Goal: Transaction & Acquisition: Download file/media

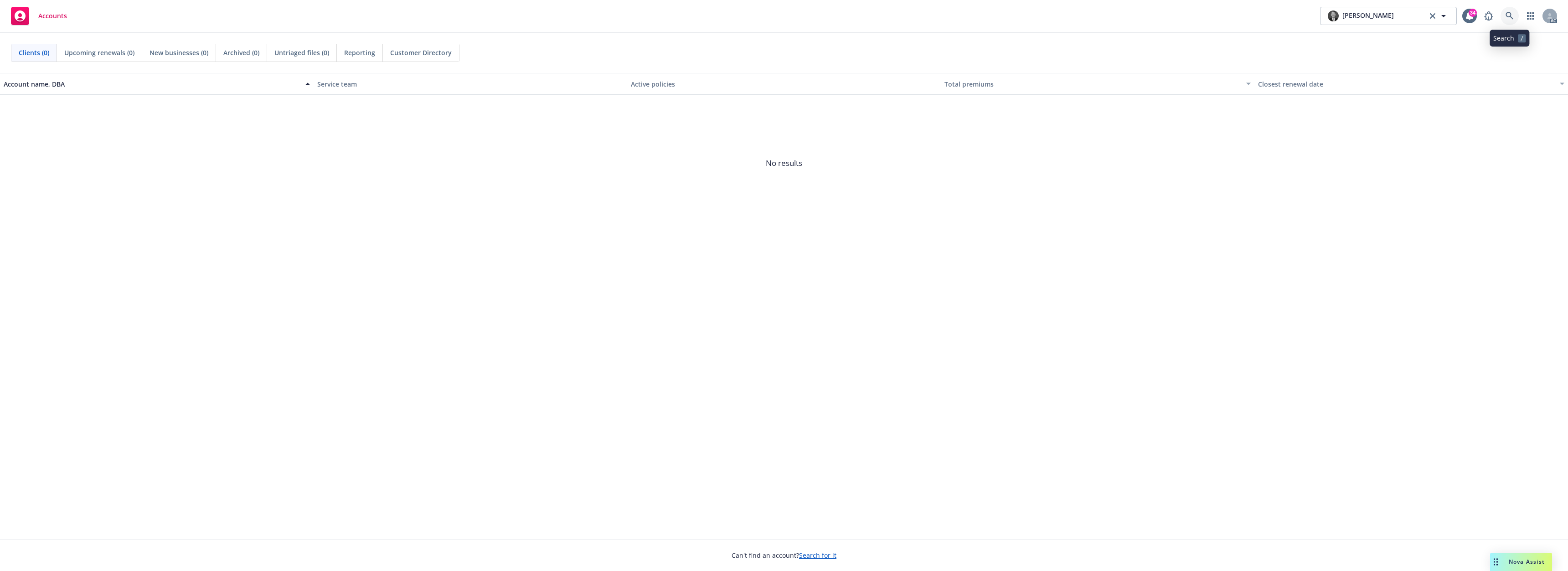
click at [1505, 17] on link at bounding box center [1510, 16] width 18 height 18
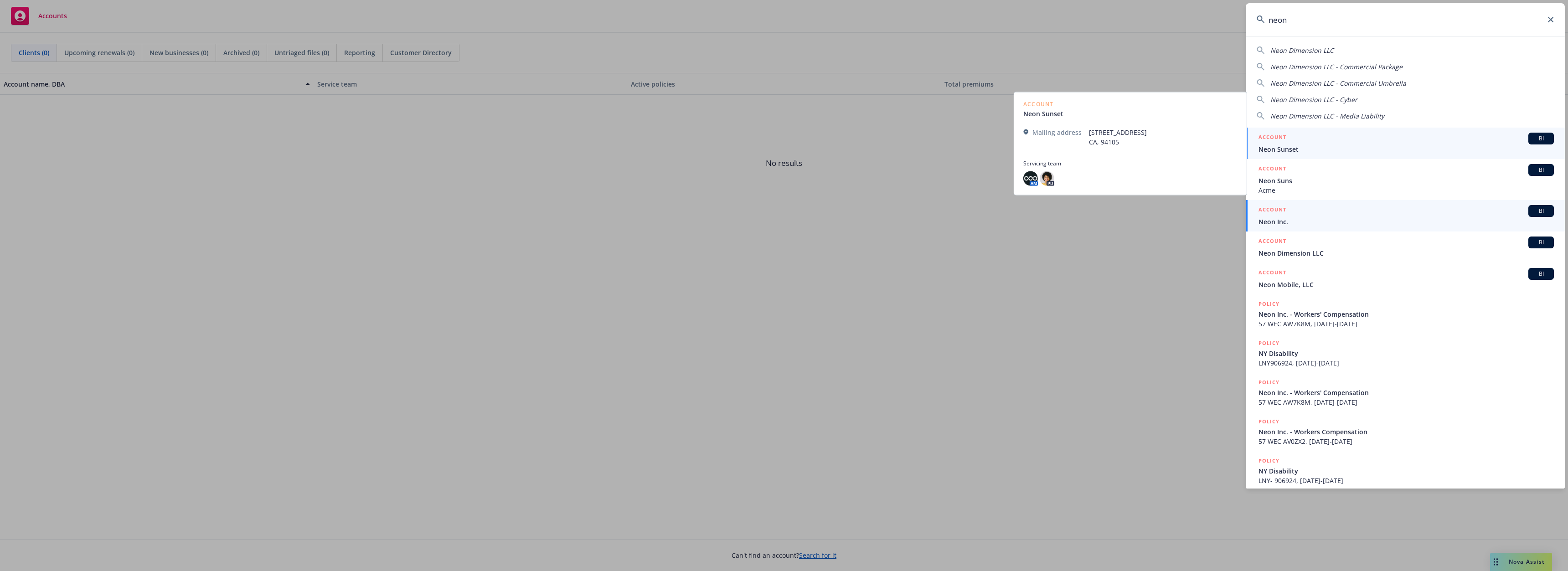
type input "neon"
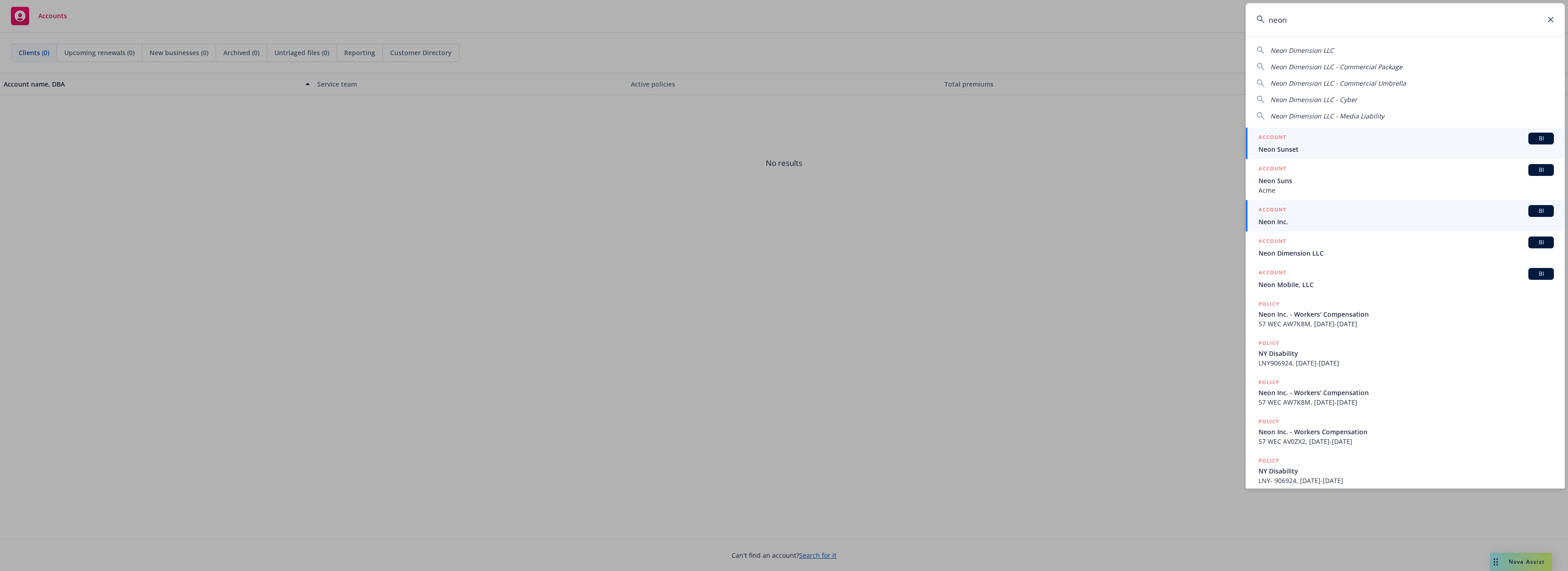
click at [1302, 215] on div "ACCOUNT BI" at bounding box center [1406, 211] width 295 height 12
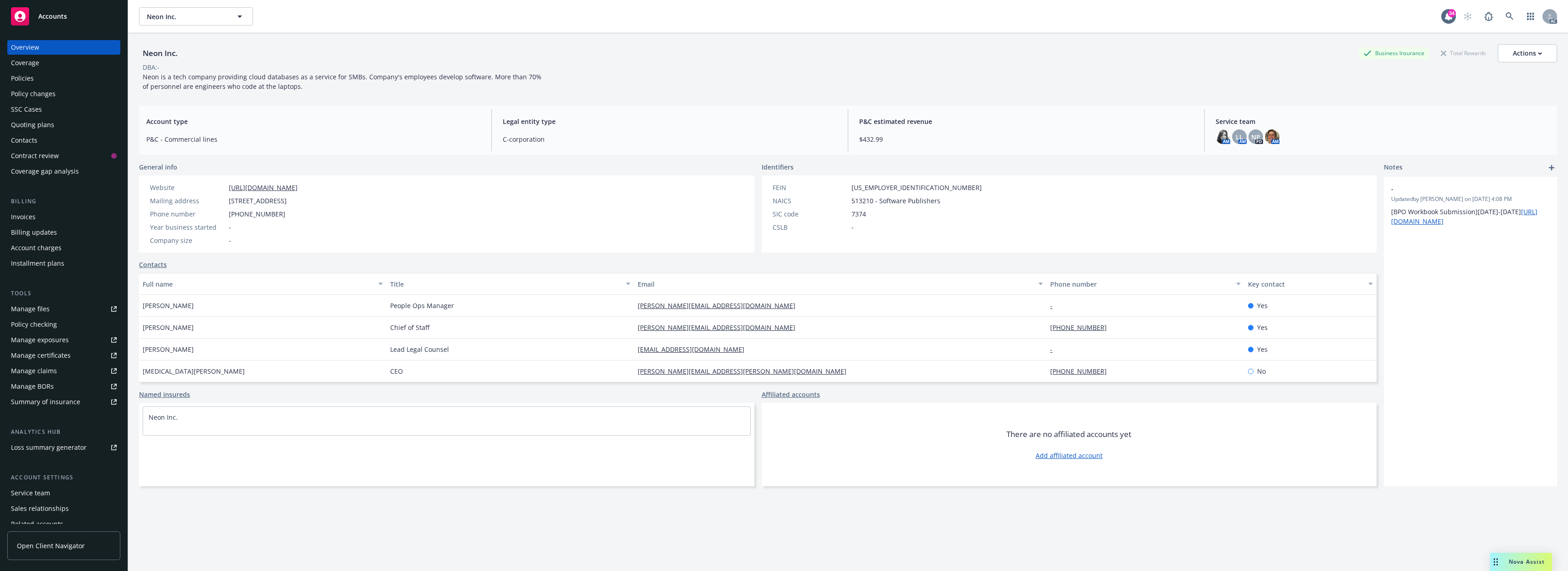
click at [24, 80] on div "Policies" at bounding box center [22, 79] width 23 height 15
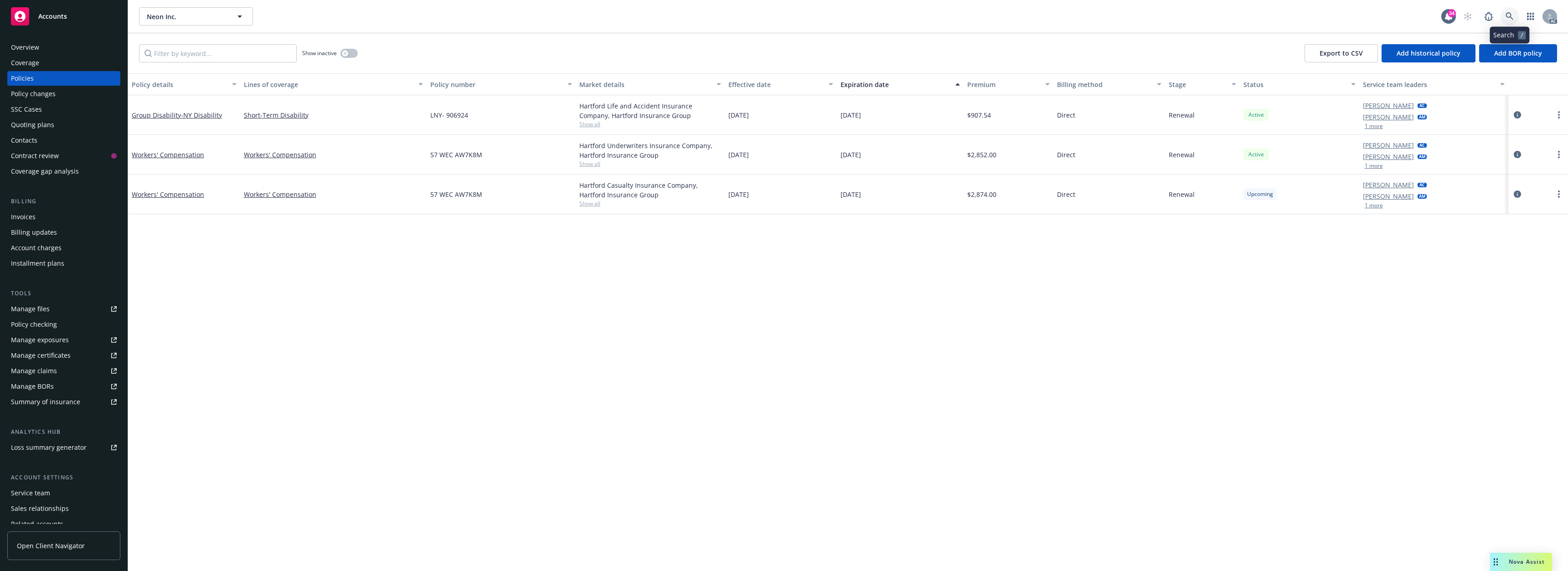
click at [1505, 16] on icon at bounding box center [1509, 16] width 8 height 8
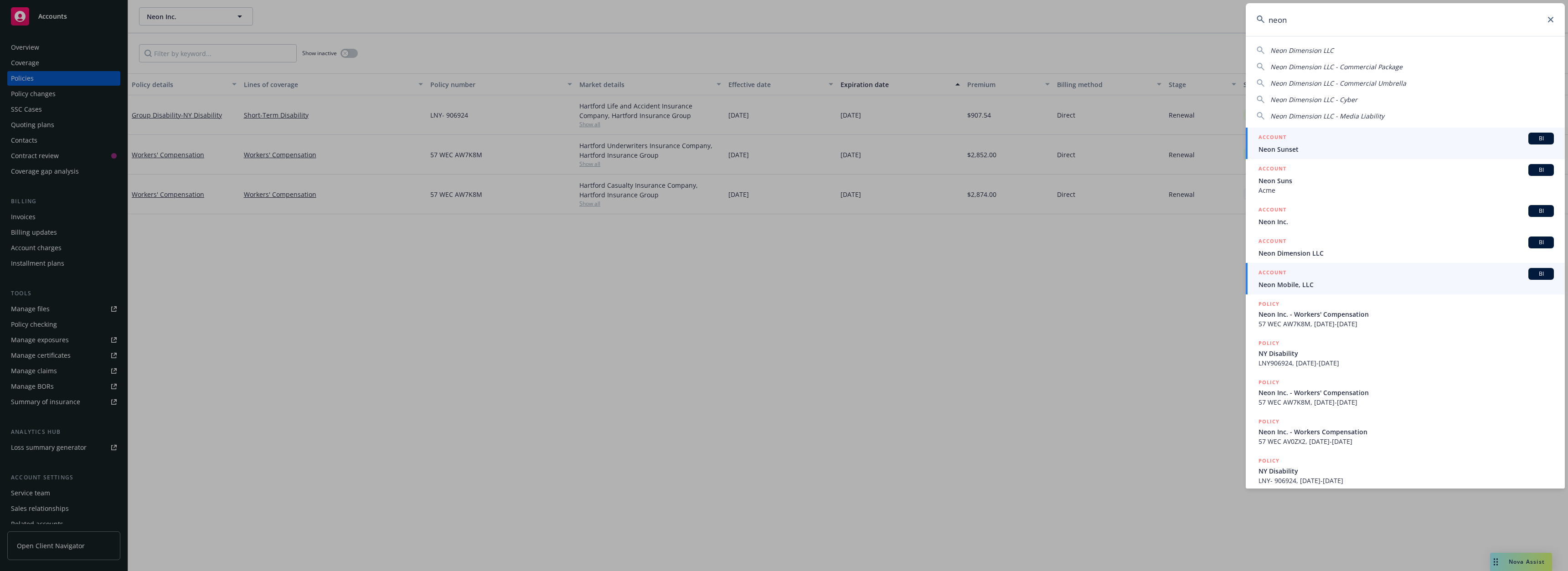
type input "neon"
click at [1302, 284] on span "Neon Mobile, LLC" at bounding box center [1406, 285] width 295 height 10
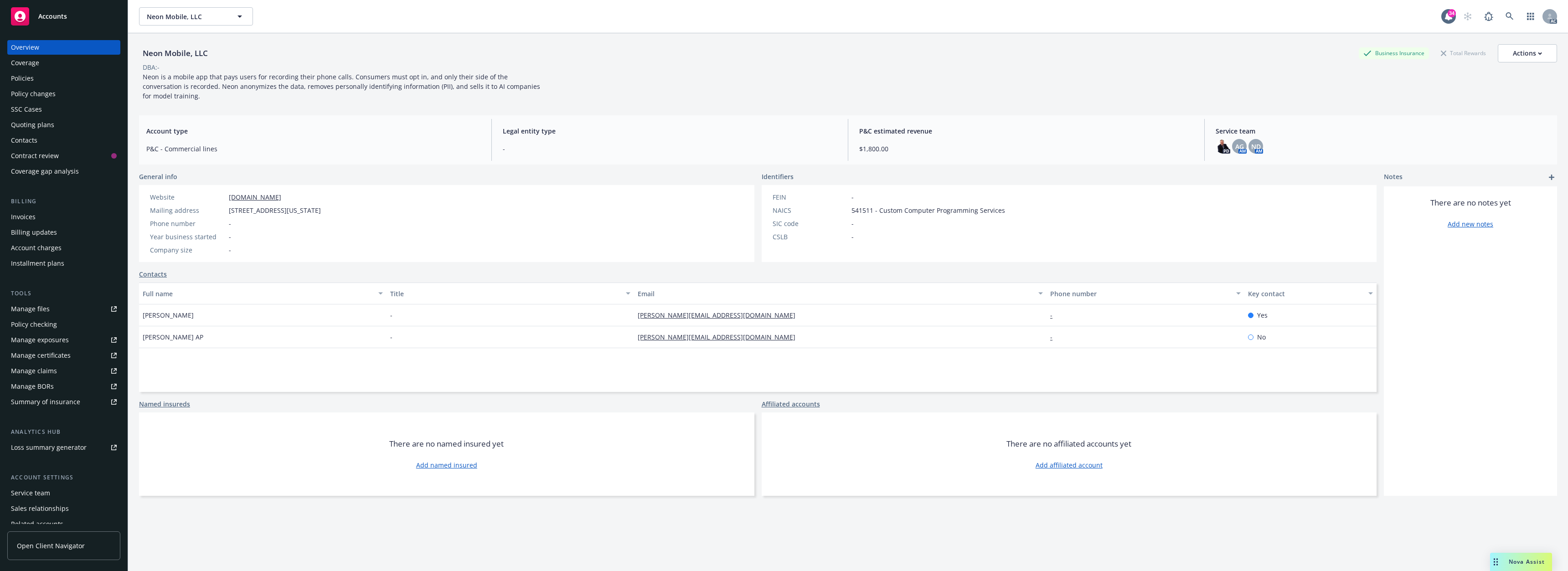
click at [41, 83] on div "Policies" at bounding box center [64, 79] width 106 height 15
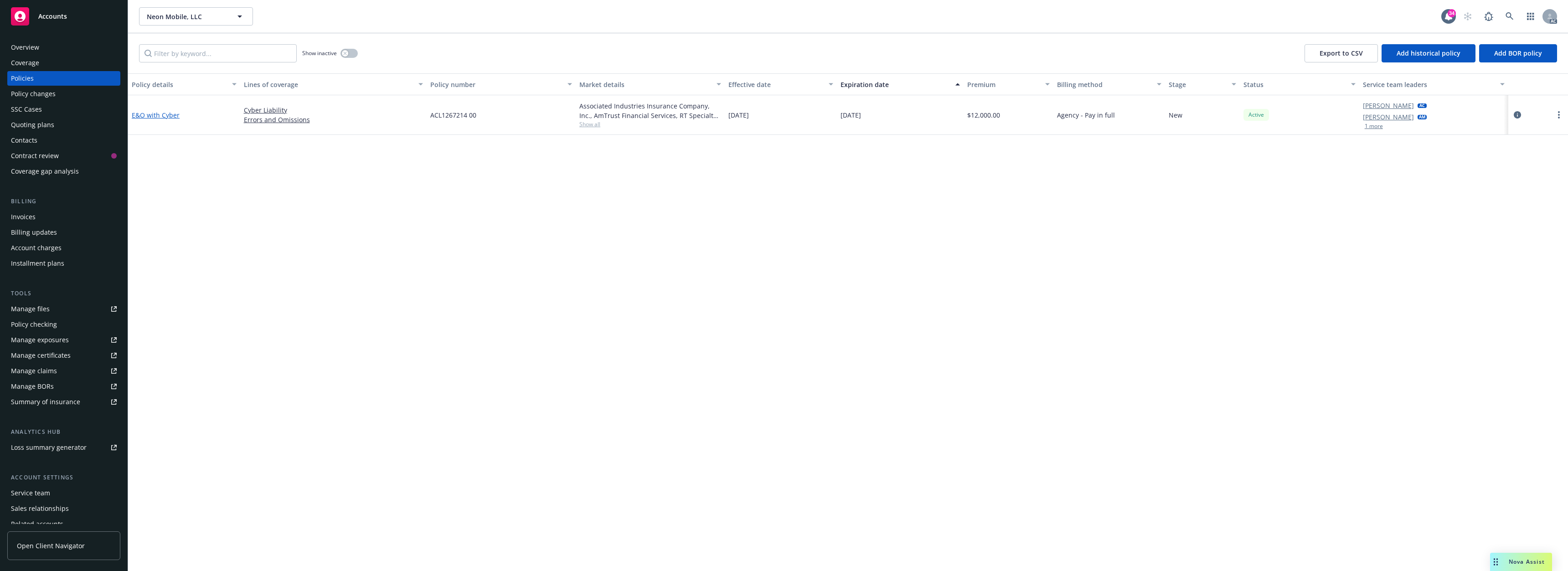
click at [153, 115] on link "E&O with Cyber" at bounding box center [155, 115] width 48 height 9
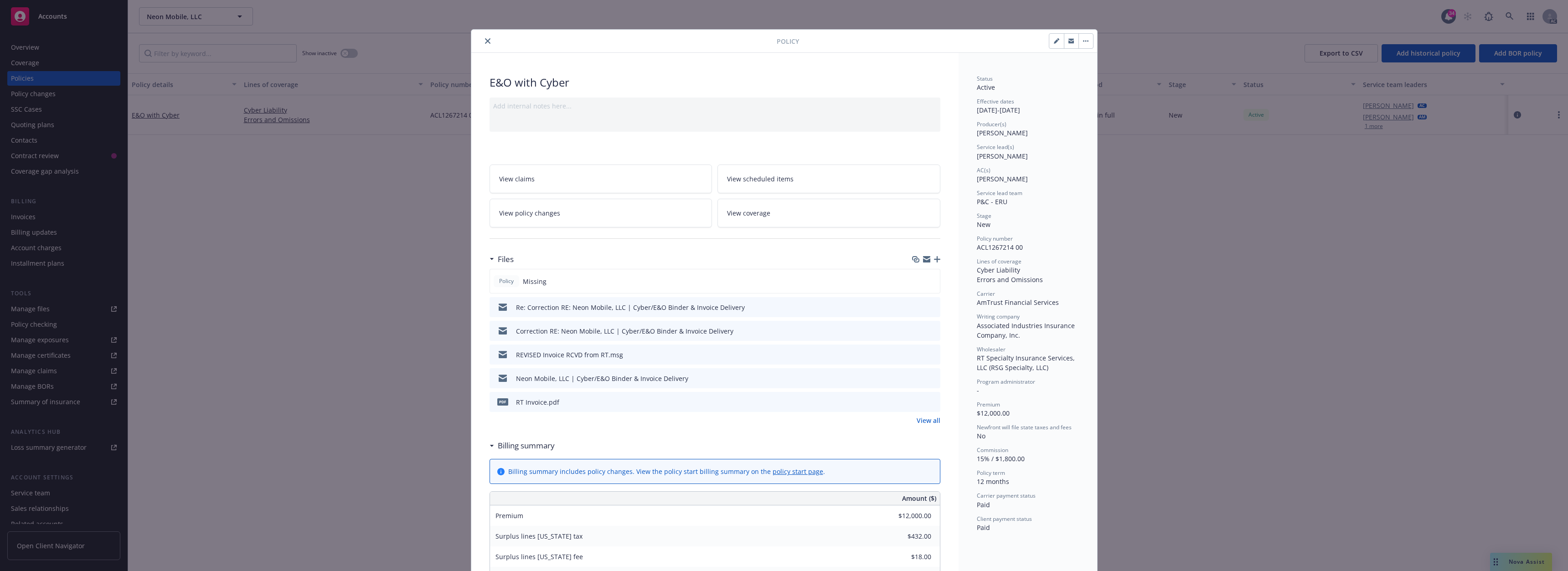
click at [485, 40] on icon "close" at bounding box center [488, 41] width 5 height 5
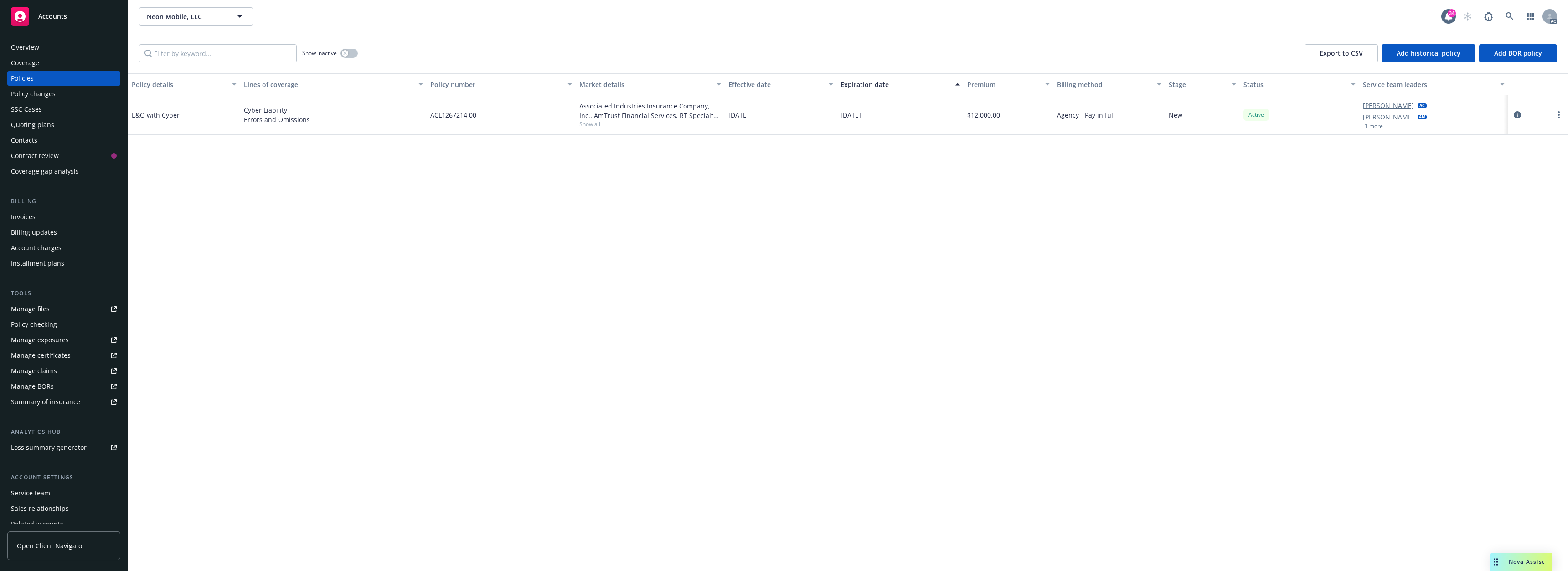
click at [1372, 126] on button "1 more" at bounding box center [1374, 126] width 18 height 5
drag, startPoint x: 480, startPoint y: 119, endPoint x: 427, endPoint y: 121, distance: 53.0
click at [427, 121] on div "ACL1267214 00" at bounding box center [501, 121] width 149 height 51
copy span "ACL1267214 00"
click at [48, 142] on div "Contacts" at bounding box center [64, 141] width 106 height 15
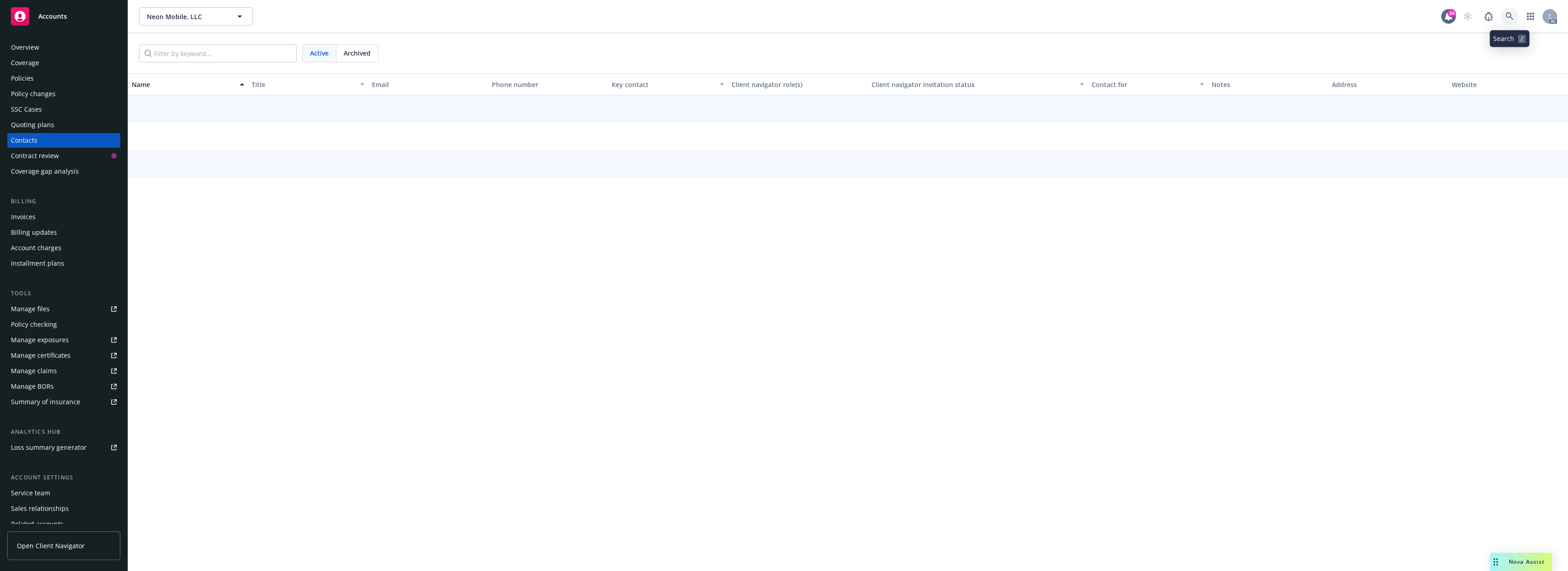
click at [1517, 19] on link at bounding box center [1510, 16] width 18 height 18
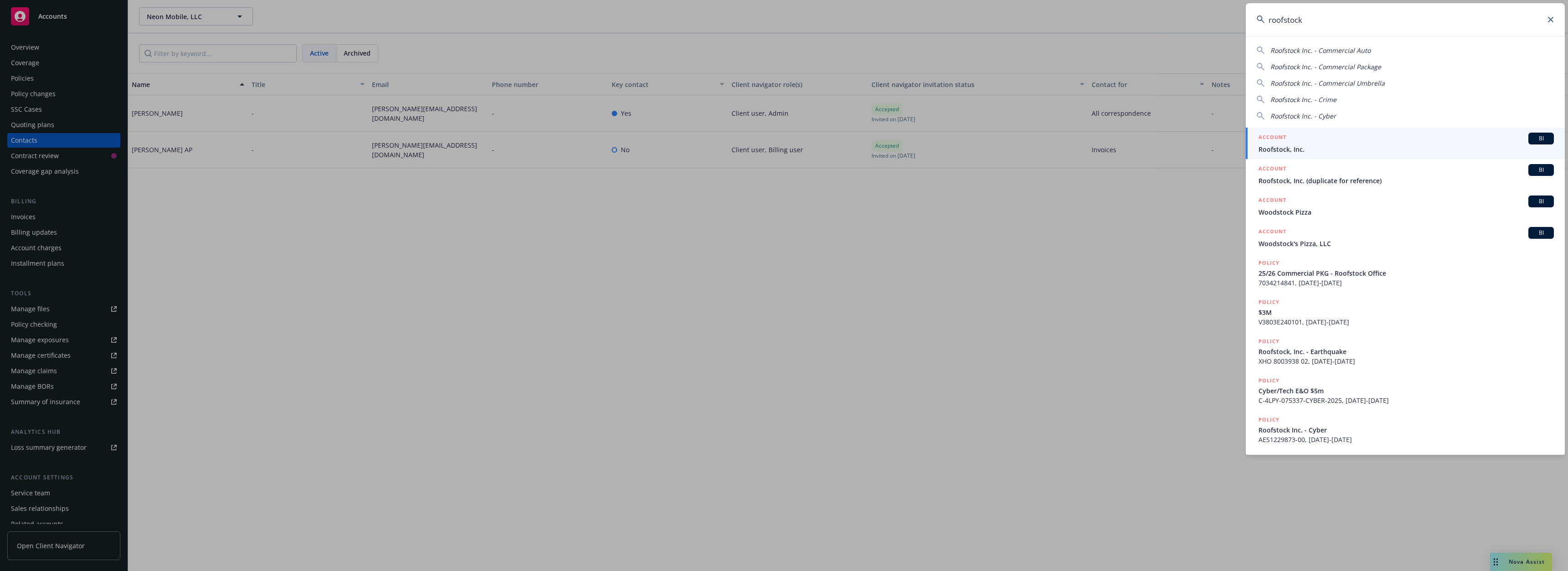
type input "roofstock"
click at [1301, 148] on span "Roofstock, Inc." at bounding box center [1406, 149] width 295 height 10
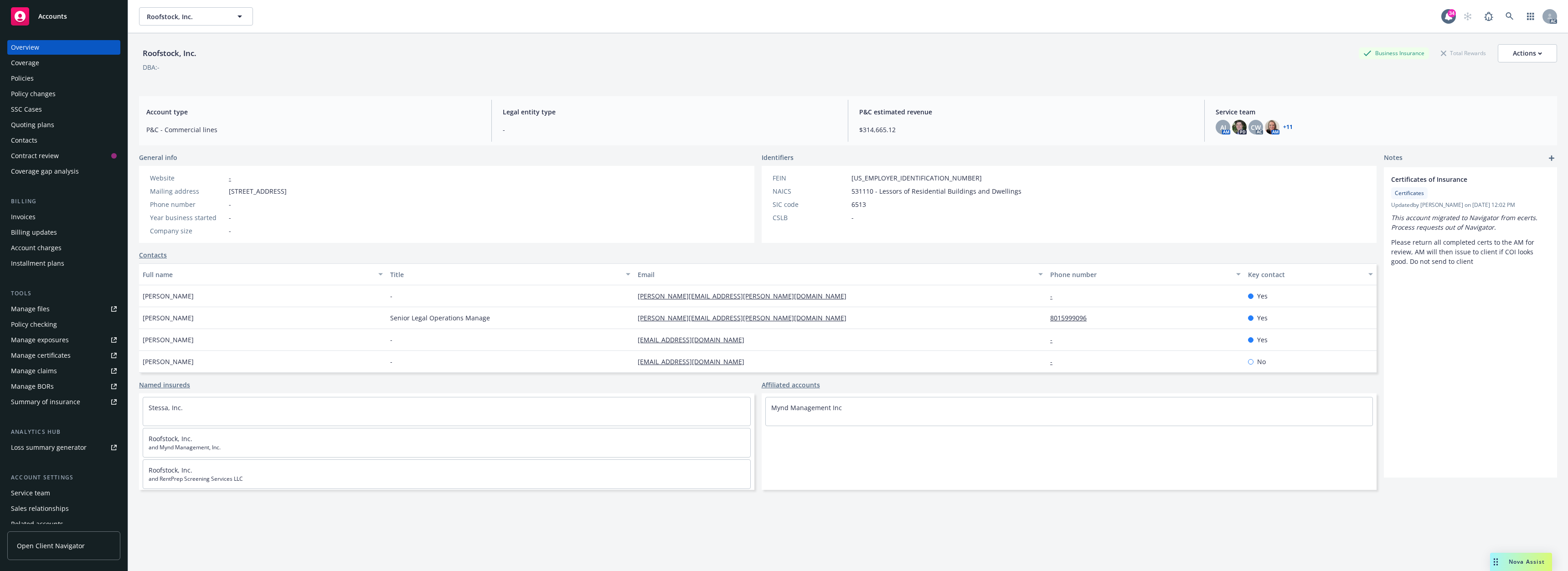
click at [47, 78] on div "Policies" at bounding box center [64, 79] width 106 height 15
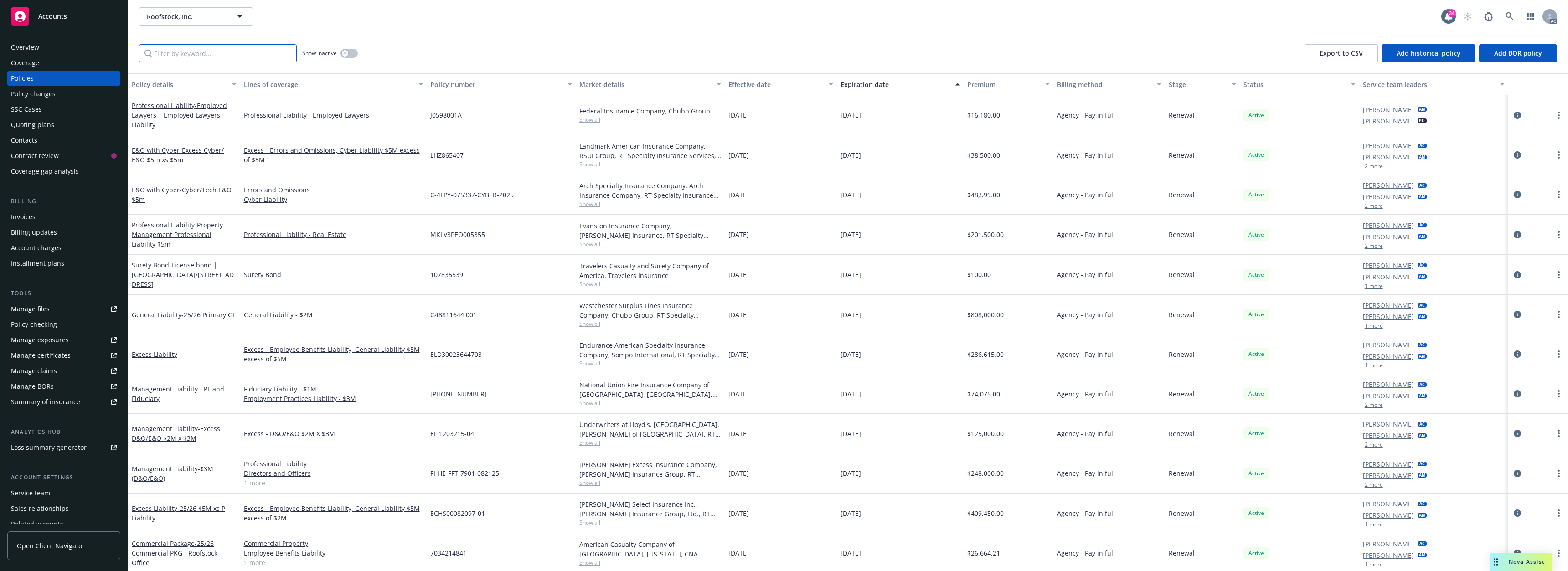
click at [189, 57] on input "Filter by keyword..." at bounding box center [217, 54] width 158 height 18
click at [194, 45] on input "Filter by keyword..." at bounding box center [217, 54] width 158 height 18
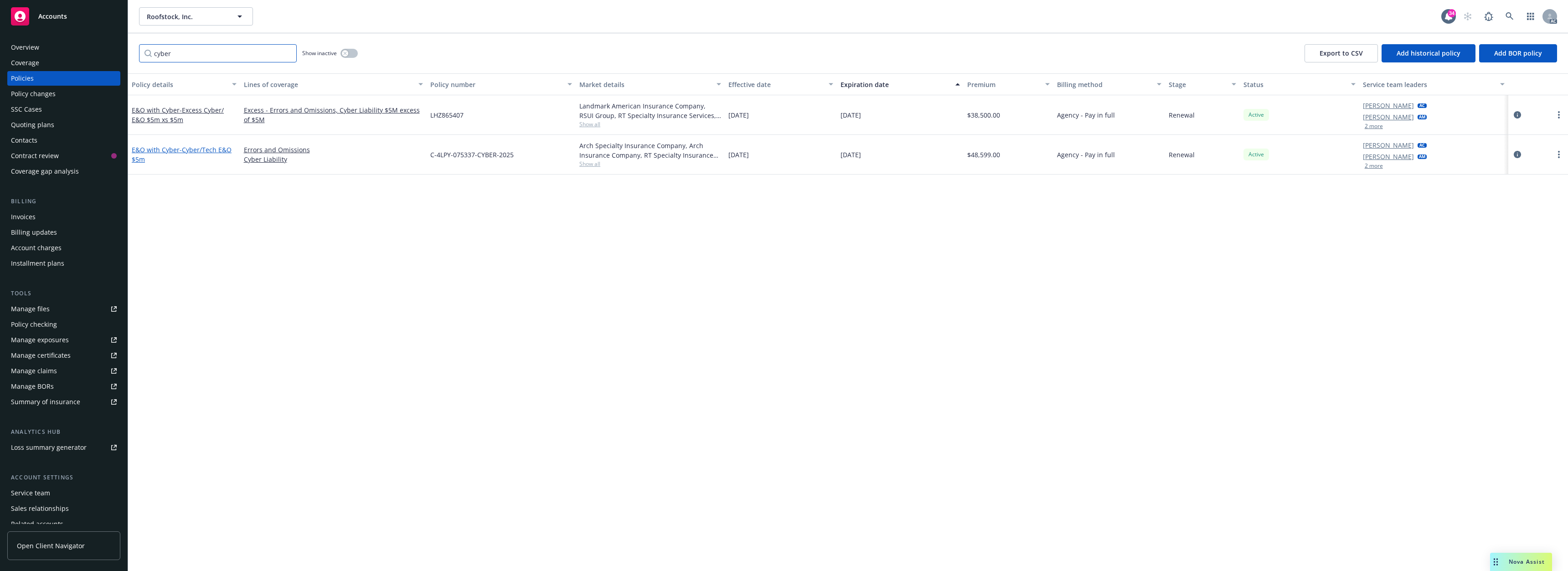
type input "cyber"
click at [214, 148] on span "- Cyber/Tech E&O $5m" at bounding box center [181, 155] width 100 height 18
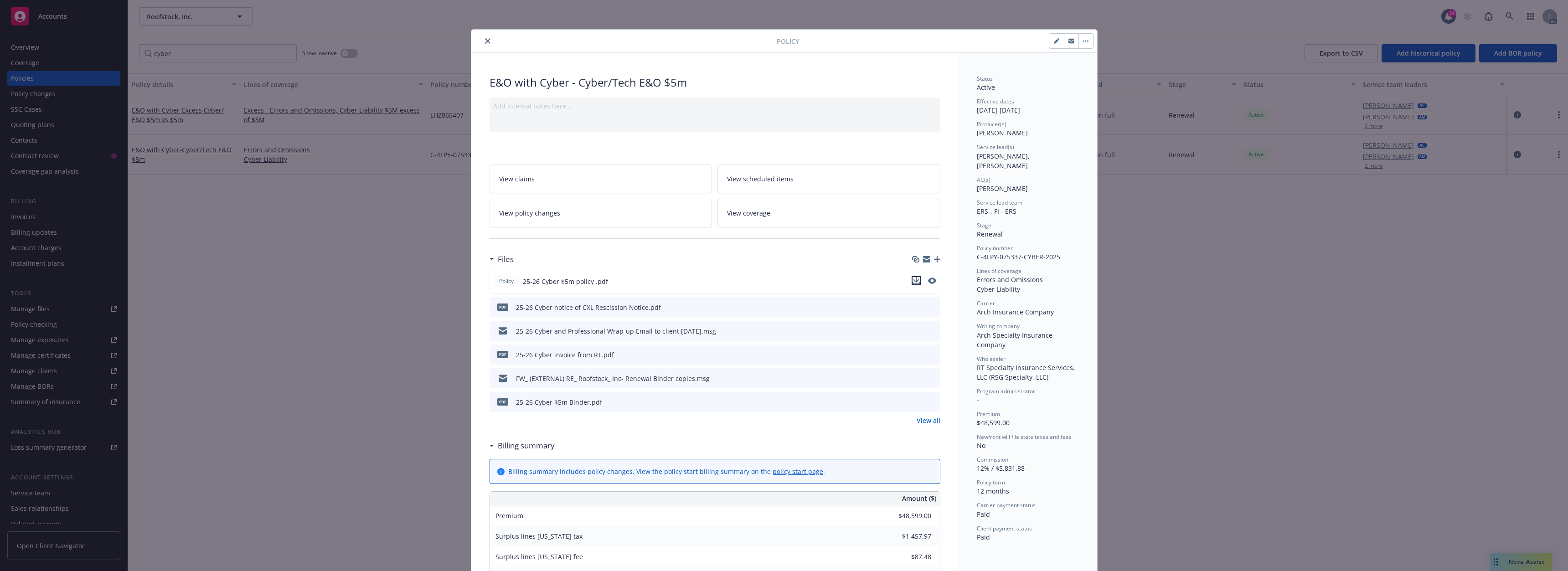
click at [912, 280] on icon "download file" at bounding box center [916, 281] width 7 height 7
click at [486, 46] on button "close" at bounding box center [488, 41] width 11 height 11
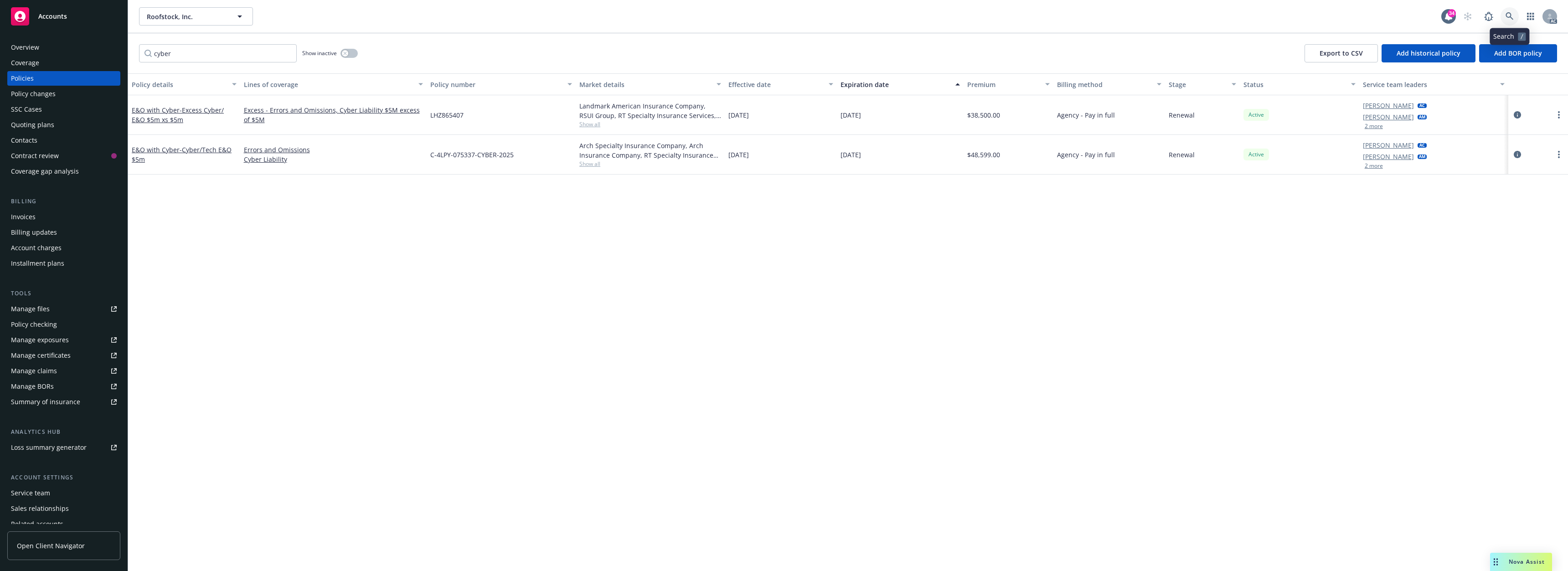
click at [1511, 16] on icon at bounding box center [1509, 16] width 8 height 8
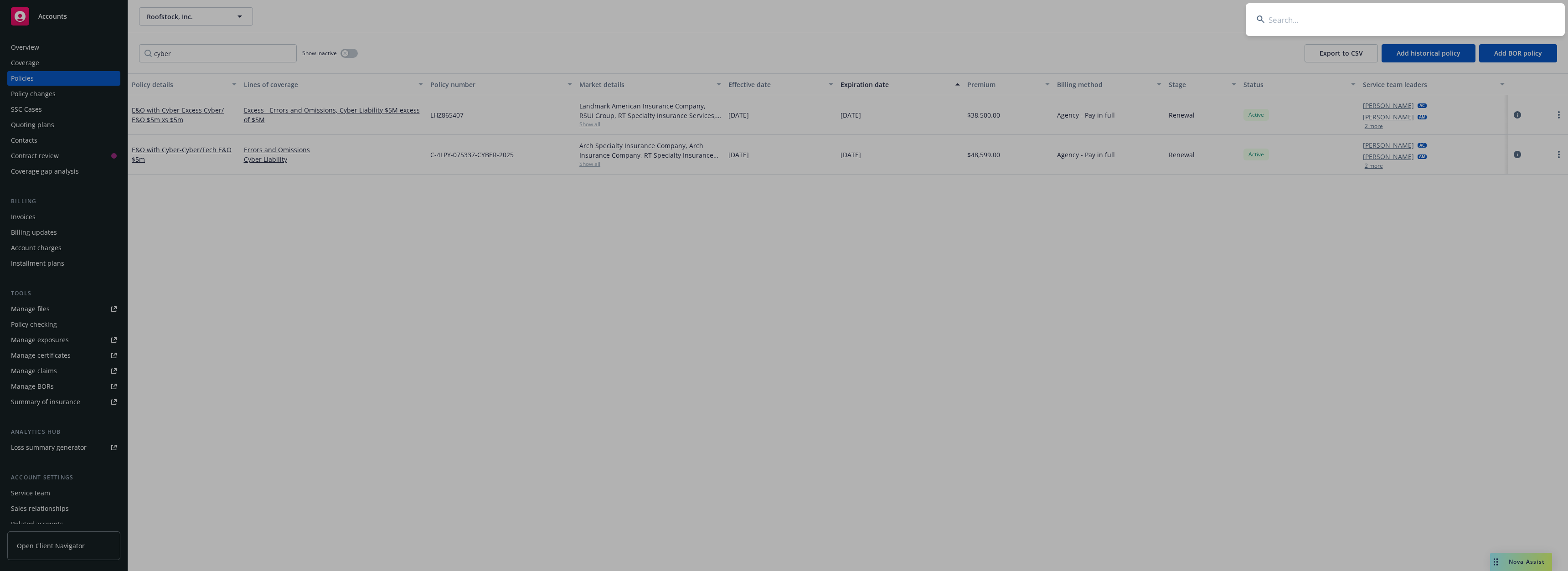
type input "m"
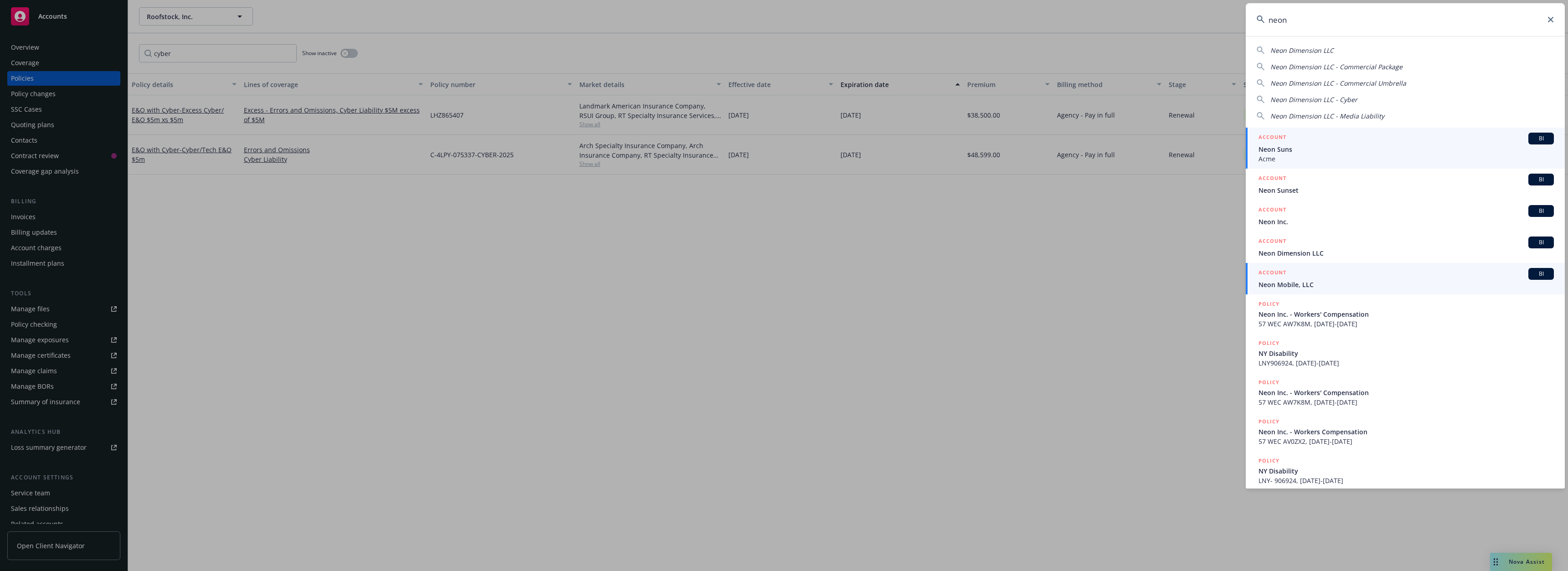
type input "neon"
click at [1306, 287] on span "Neon Mobile, LLC" at bounding box center [1406, 285] width 295 height 10
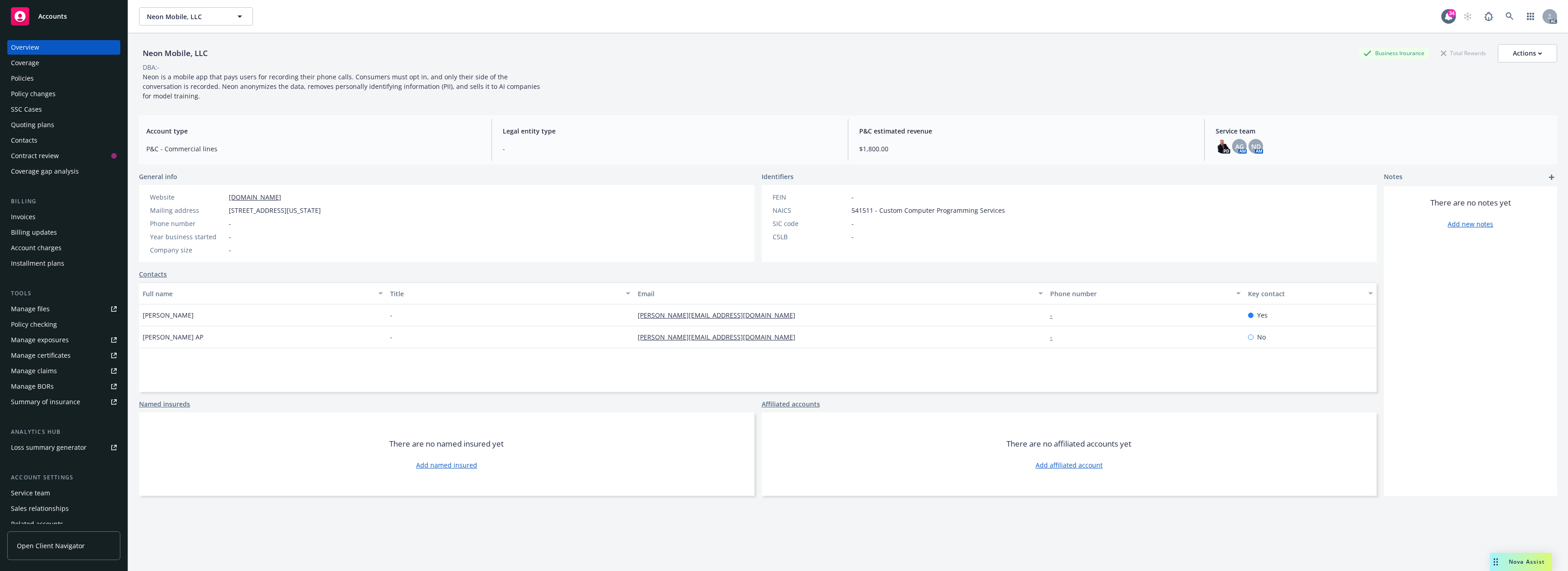
click at [35, 79] on div "Policies" at bounding box center [64, 79] width 106 height 15
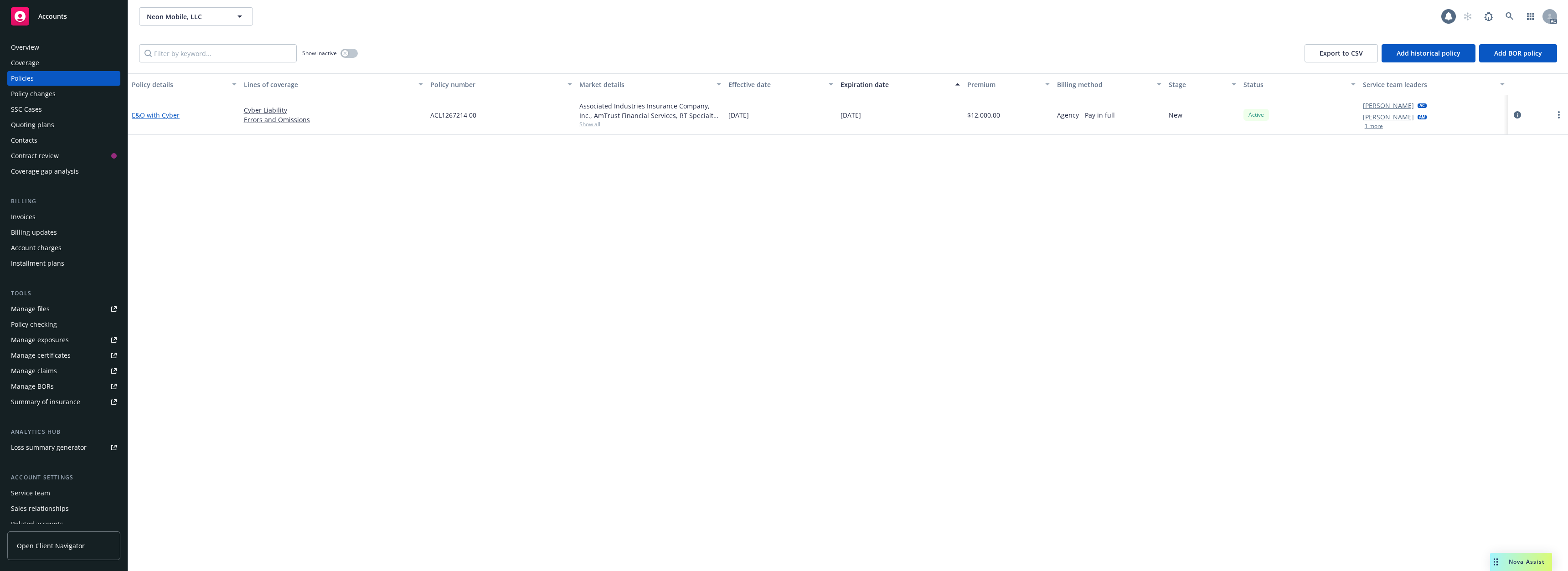
click at [152, 114] on link "E&O with Cyber" at bounding box center [155, 115] width 48 height 9
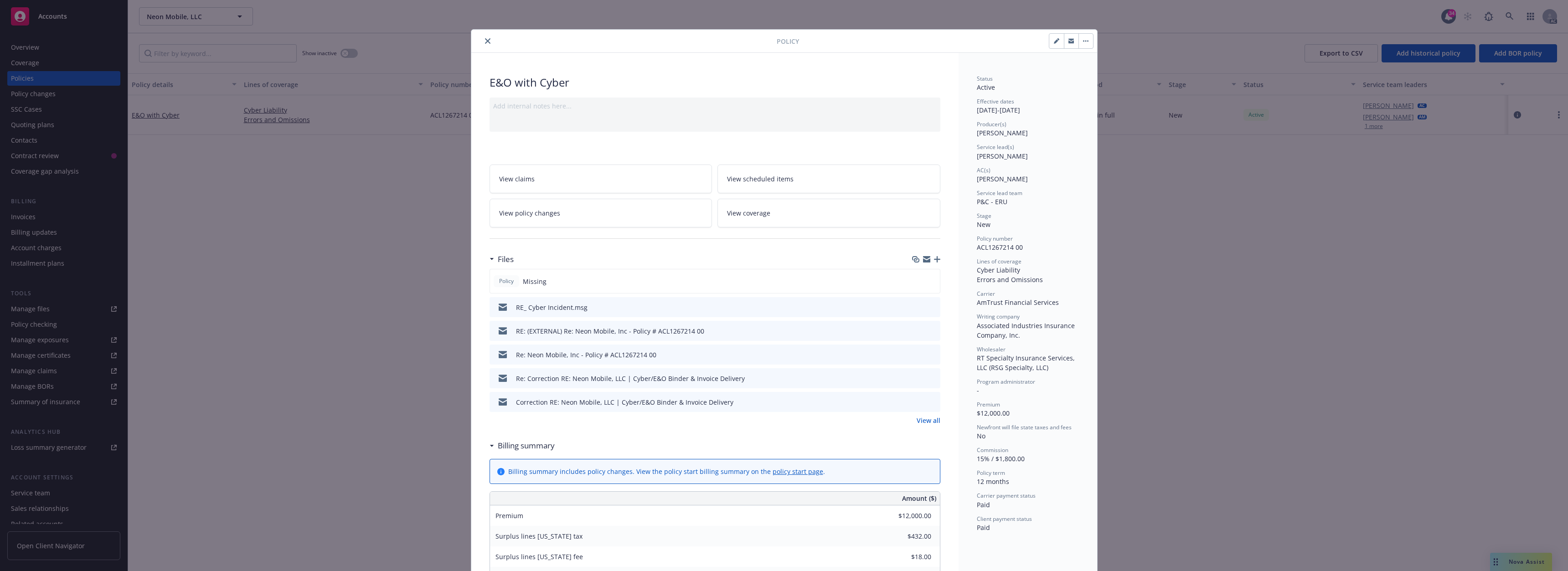
click at [913, 330] on icon "download file" at bounding box center [917, 331] width 7 height 7
click at [913, 377] on icon "download file" at bounding box center [917, 378] width 7 height 7
click at [915, 377] on icon "download file" at bounding box center [917, 378] width 7 height 7
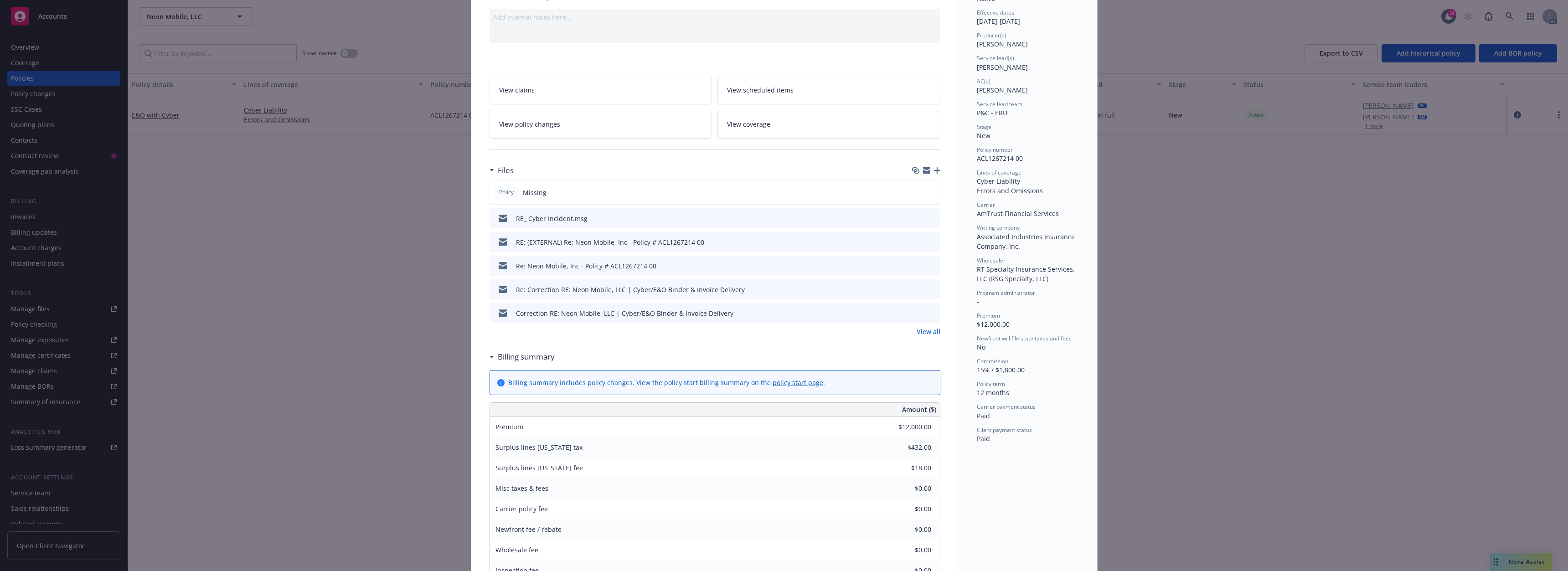
scroll to position [91, 0]
click at [913, 309] on icon "download file" at bounding box center [917, 310] width 7 height 7
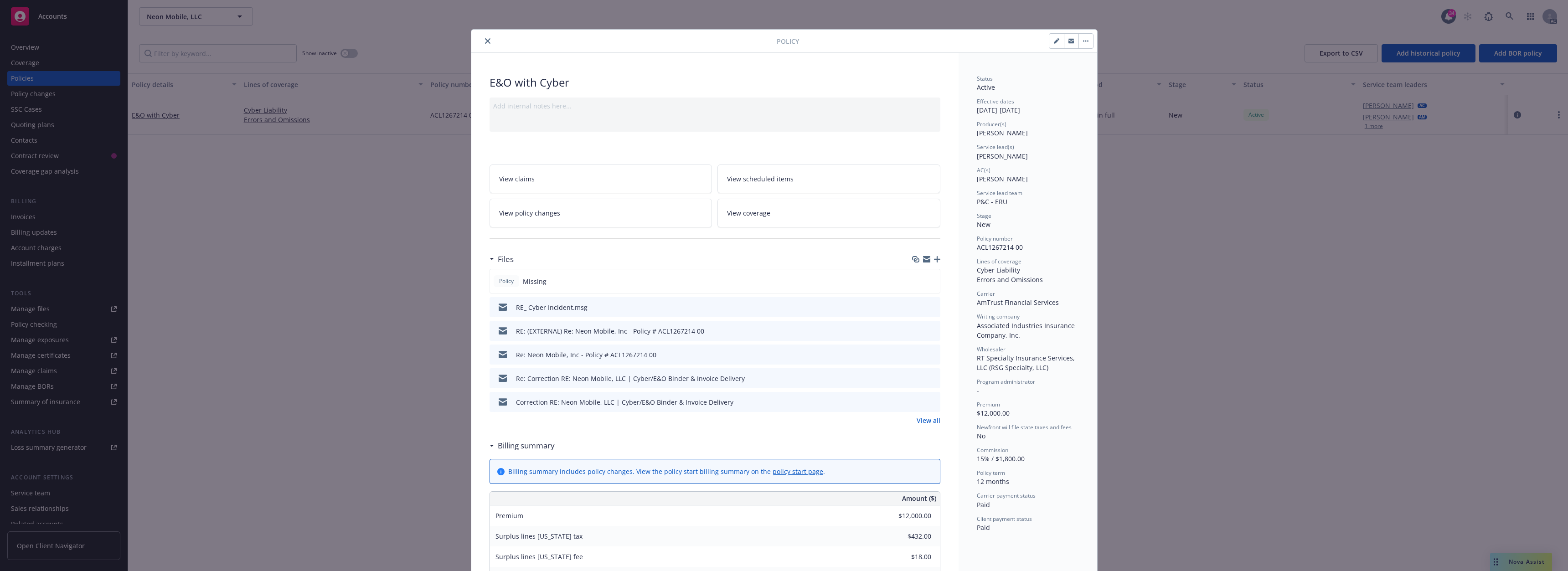
click at [486, 41] on icon "close" at bounding box center [488, 41] width 5 height 5
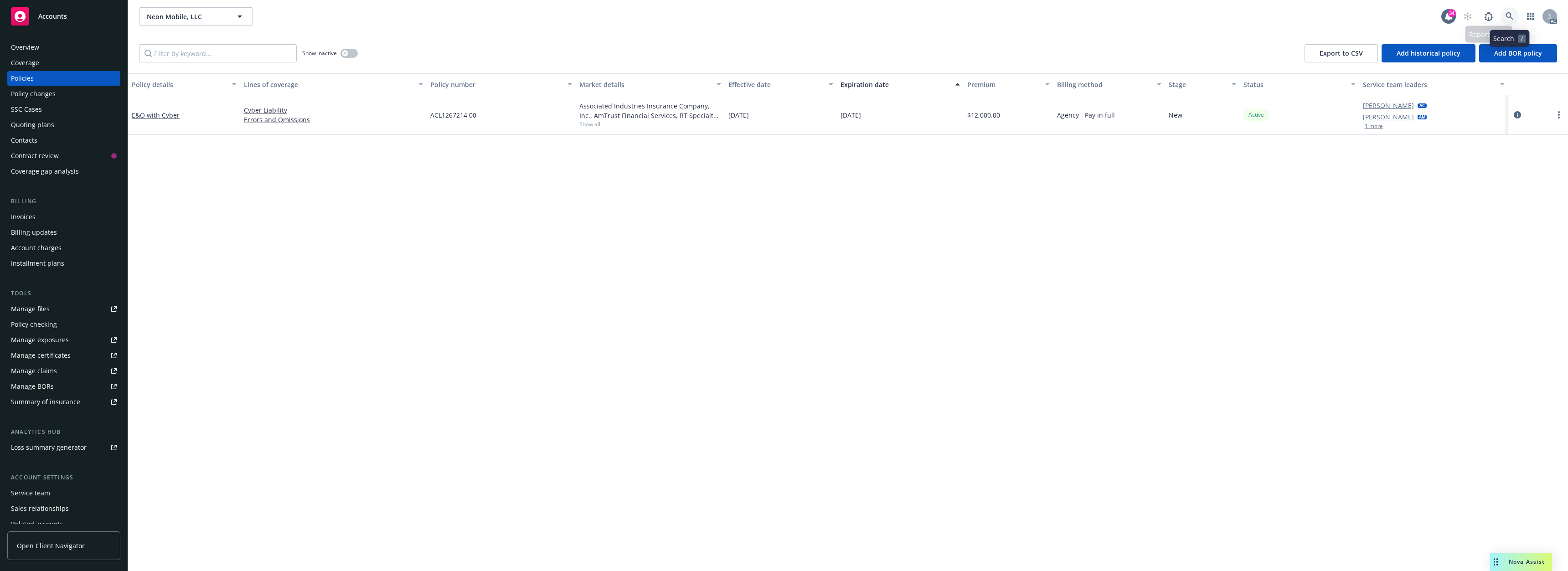
click at [1511, 19] on icon at bounding box center [1509, 16] width 8 height 8
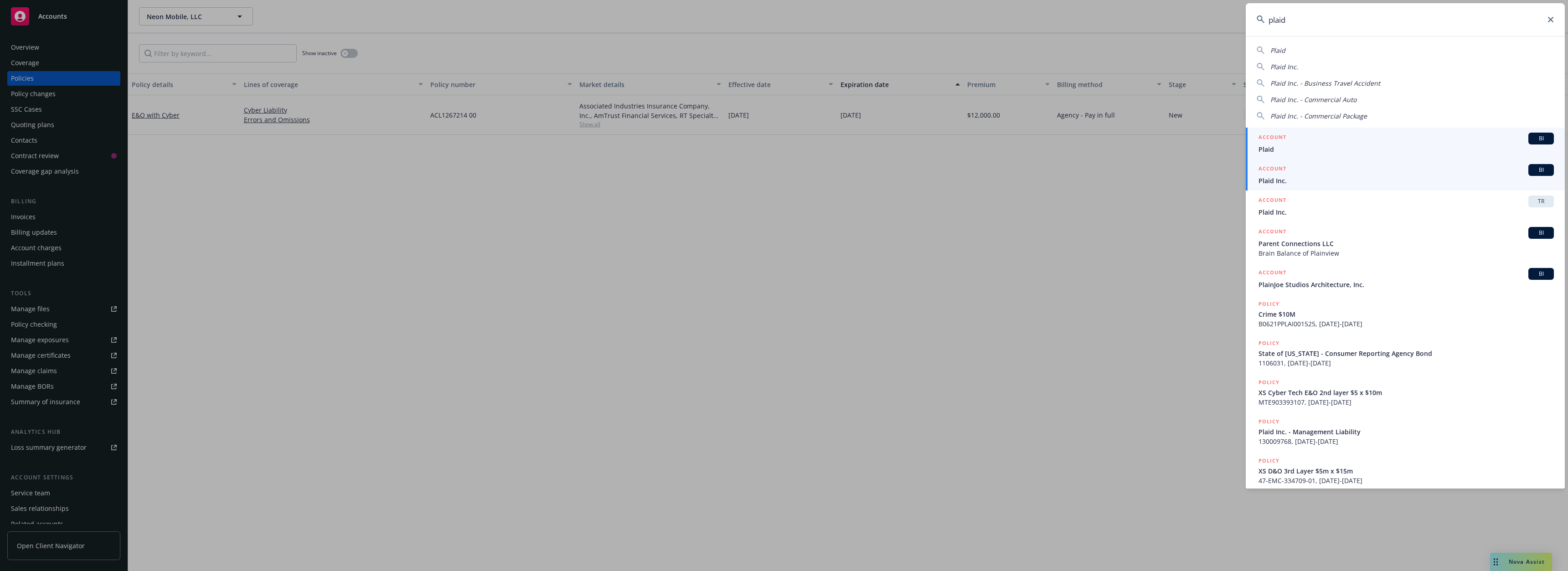
type input "plaid"
click at [1292, 172] on div "ACCOUNT BI" at bounding box center [1406, 170] width 295 height 12
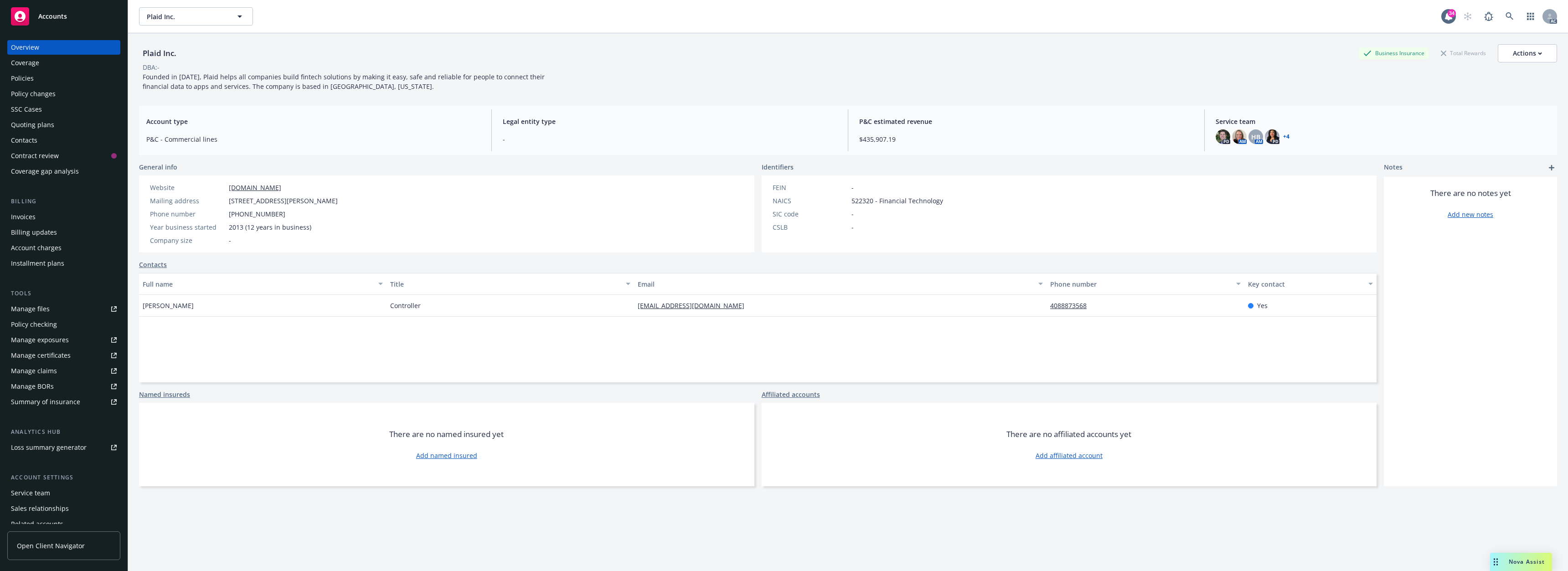
click at [18, 73] on div "Policies" at bounding box center [22, 79] width 23 height 15
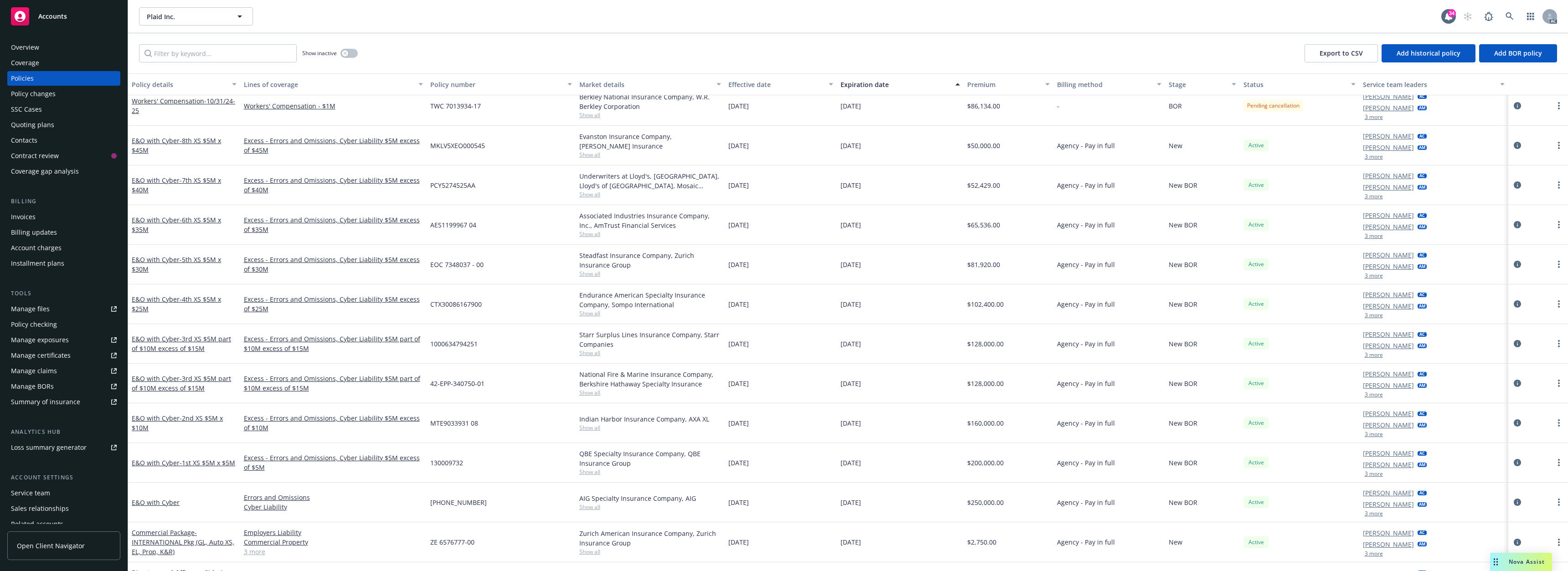
scroll to position [91, 0]
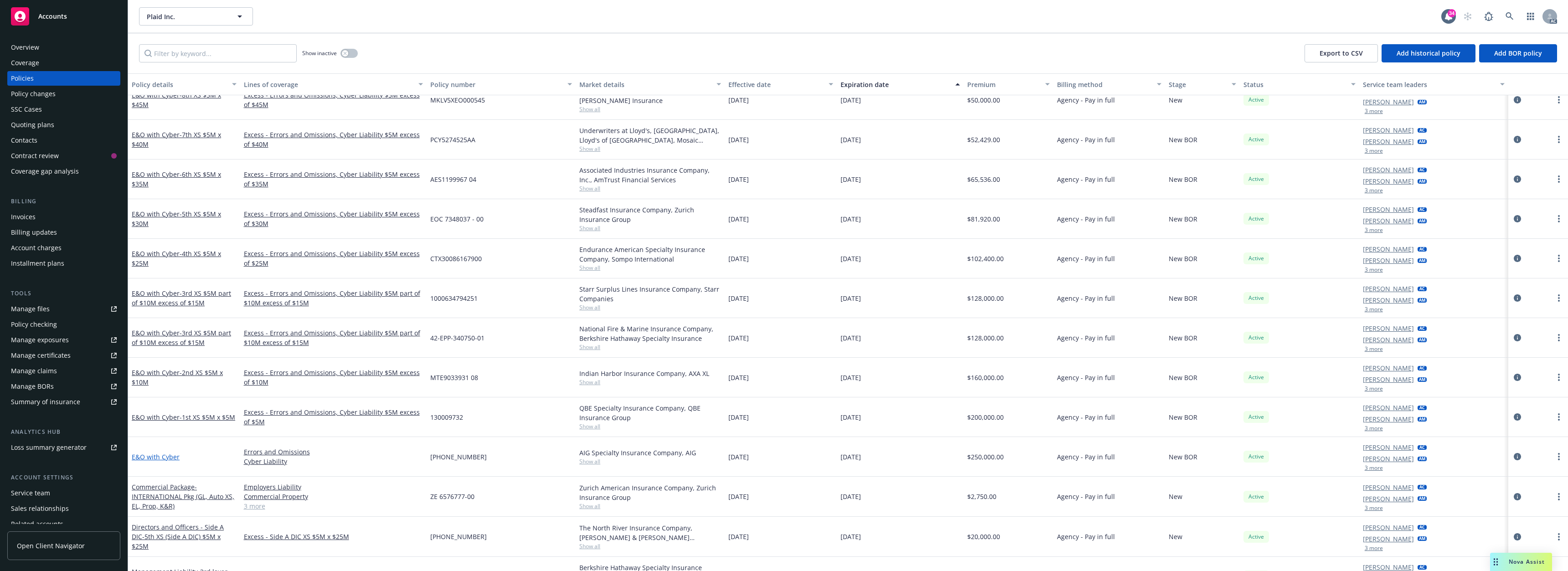
click at [164, 459] on link "E&O with Cyber" at bounding box center [155, 457] width 48 height 9
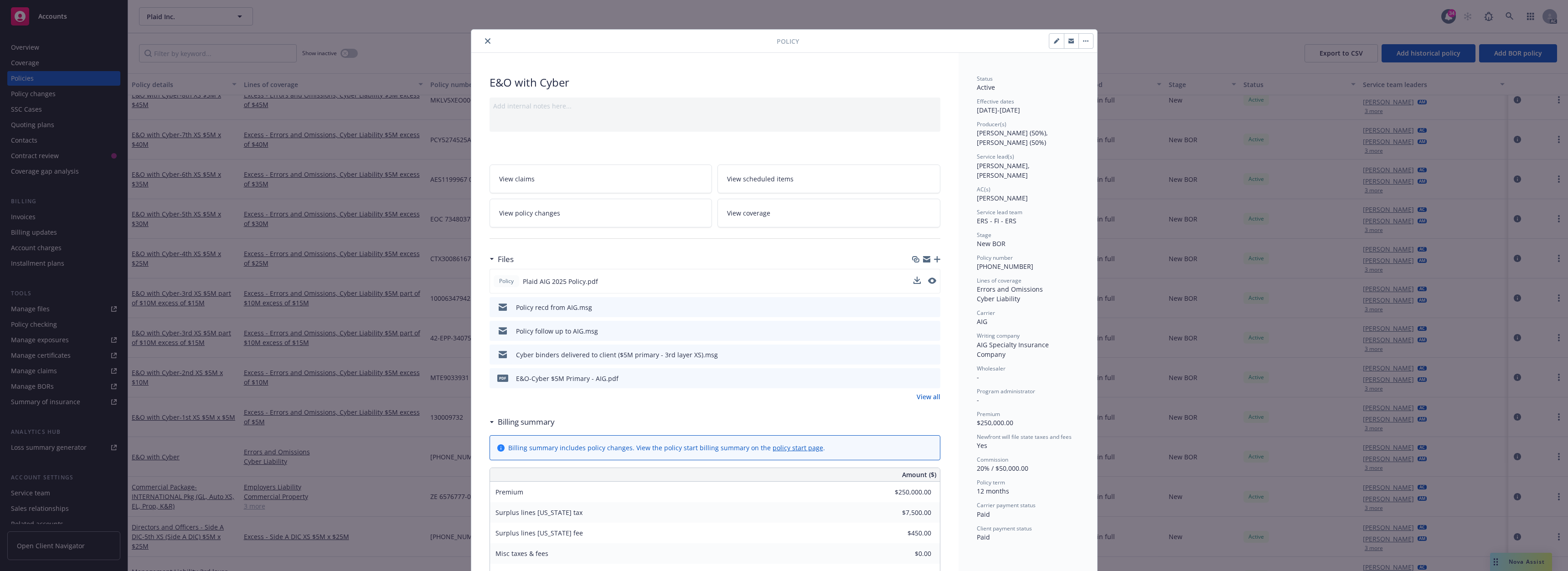
click at [908, 279] on div "Policy Plaid AIG 2025 Policy.pdf" at bounding box center [715, 281] width 451 height 24
click at [914, 281] on icon "download file" at bounding box center [916, 279] width 6 height 5
